Goal: Information Seeking & Learning: Learn about a topic

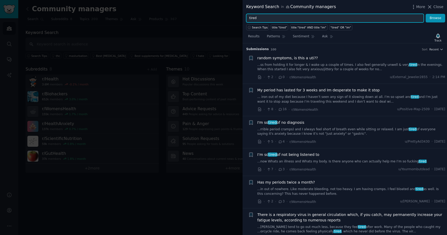
click at [302, 17] on input "tired" at bounding box center [335, 18] width 178 height 9
type input "="
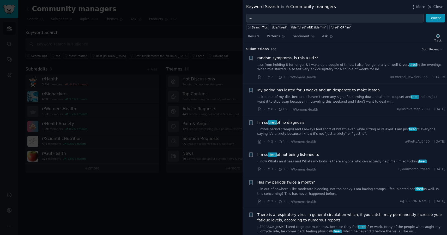
click at [246, 100] on li "+ My period has lasted for 3 weeks and Im desperate to make it stop ... iron ou…" at bounding box center [345, 100] width 204 height 32
click at [215, 102] on div at bounding box center [223, 117] width 447 height 235
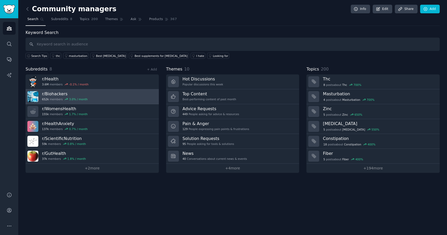
click at [122, 93] on link "r/ Biohackers 652k members 3.0 % / month" at bounding box center [92, 96] width 133 height 15
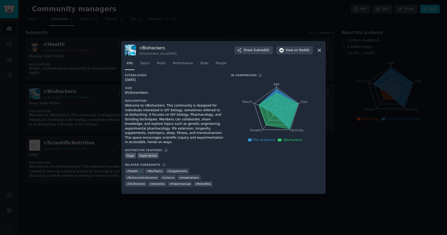
click at [349, 53] on div at bounding box center [223, 117] width 447 height 235
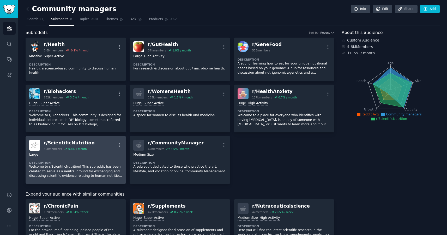
click at [105, 160] on div "Large Description Welcome to r/ScientificNutrition! This subreddit has been cre…" at bounding box center [75, 164] width 93 height 29
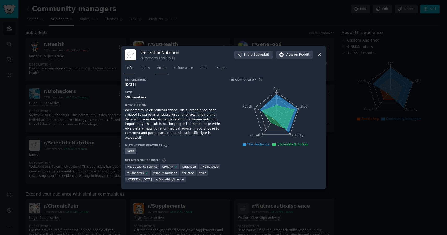
click at [155, 67] on link "Posts" at bounding box center [161, 69] width 12 height 11
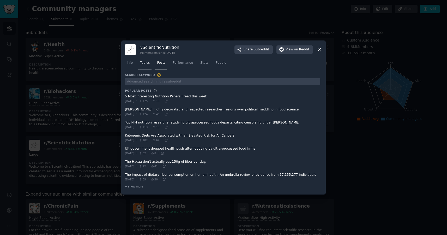
click at [145, 64] on span "Topics" at bounding box center [145, 63] width 10 height 5
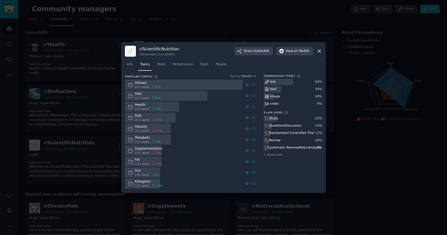
click at [93, 132] on div at bounding box center [223, 117] width 447 height 235
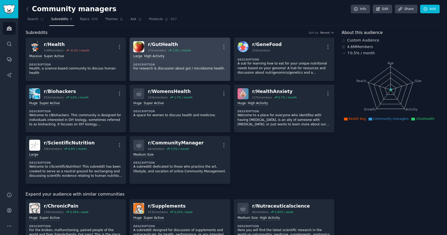
click at [177, 60] on div ">= 80th percentile for submissions / day Large High Activity Description For re…" at bounding box center [179, 62] width 93 height 20
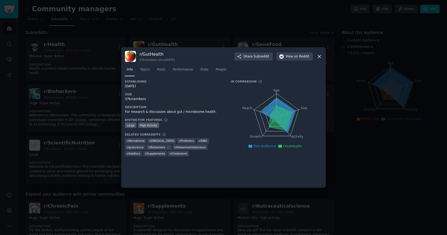
click at [168, 70] on nav "Info Topics Posts Performance Stats People" at bounding box center [223, 70] width 197 height 11
click at [163, 70] on span "Posts" at bounding box center [161, 69] width 8 height 5
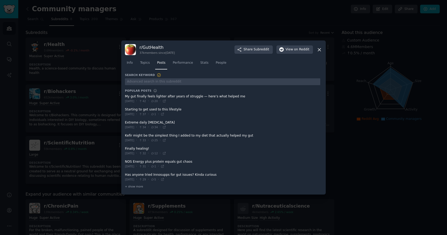
click at [189, 95] on span at bounding box center [222, 98] width 195 height 13
click at [182, 97] on span at bounding box center [222, 98] width 195 height 13
click at [142, 101] on icon at bounding box center [141, 101] width 4 height 3
click at [160, 101] on div "[DATE] · 42 · 20 ·" at bounding box center [145, 101] width 41 height 5
click at [158, 101] on span "20" at bounding box center [154, 101] width 7 height 4
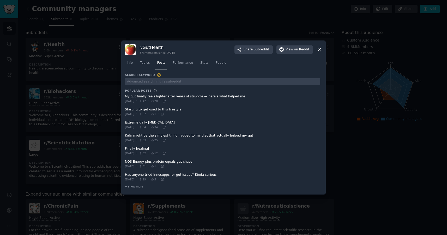
click at [165, 101] on icon at bounding box center [164, 101] width 2 height 2
